Goal: Transaction & Acquisition: Obtain resource

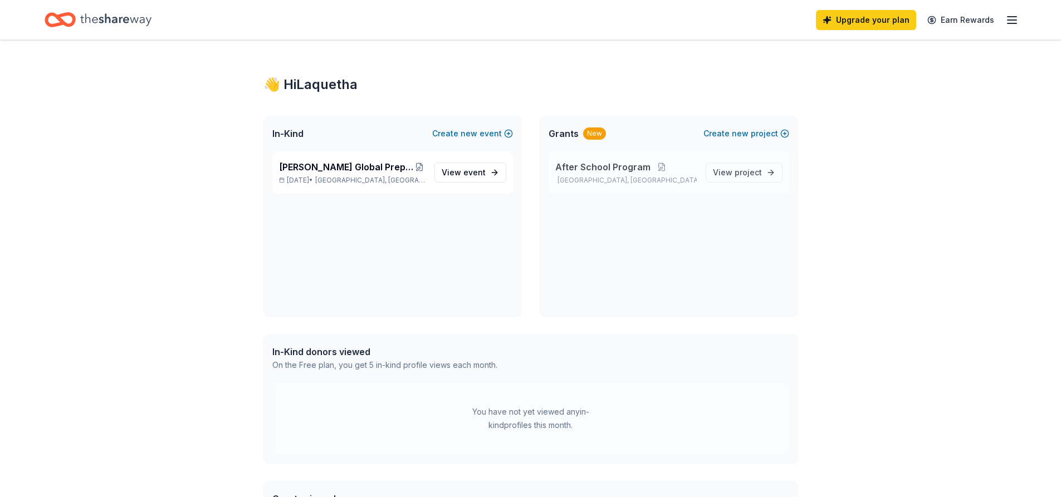
click at [605, 164] on span "After School Program" at bounding box center [602, 166] width 95 height 13
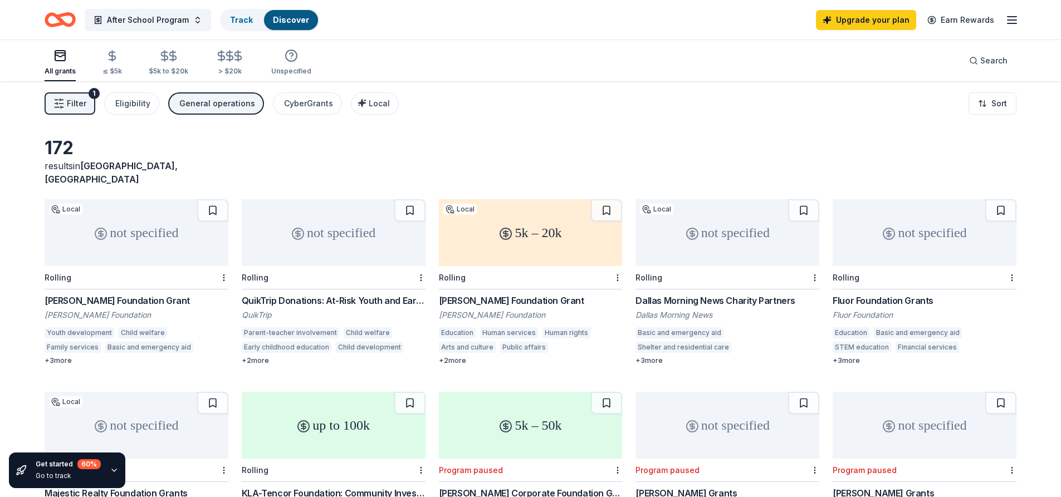
click at [361, 230] on div "not specified" at bounding box center [334, 232] width 184 height 67
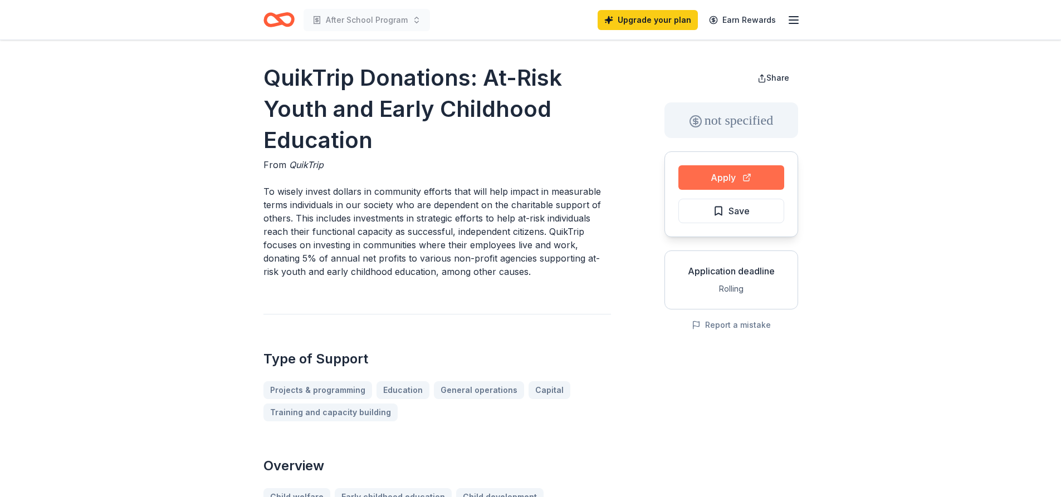
click at [729, 176] on button "Apply" at bounding box center [731, 177] width 106 height 24
